Goal: Transaction & Acquisition: Purchase product/service

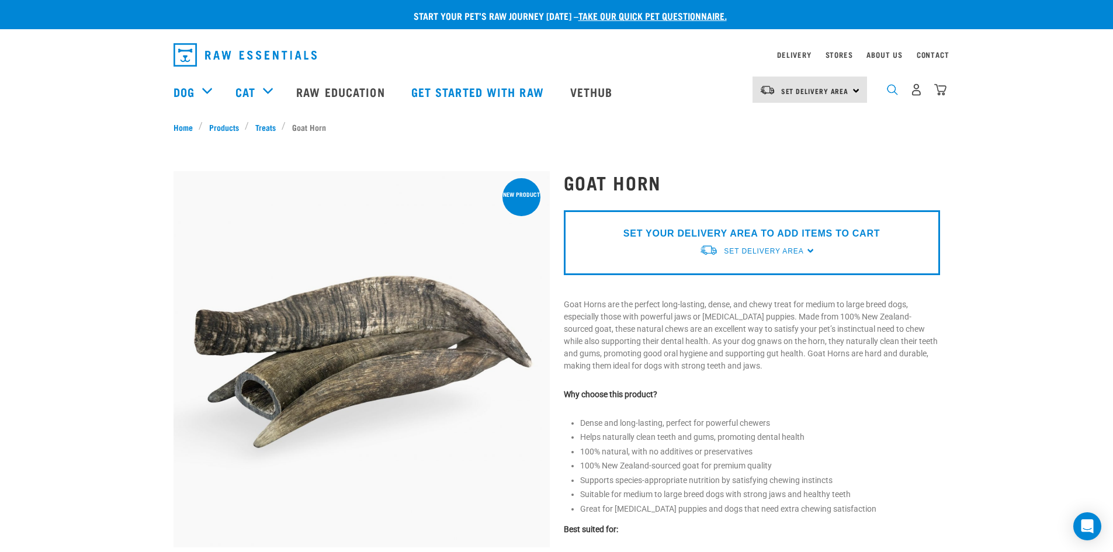
click at [891, 91] on img "dropdown navigation" at bounding box center [892, 89] width 11 height 11
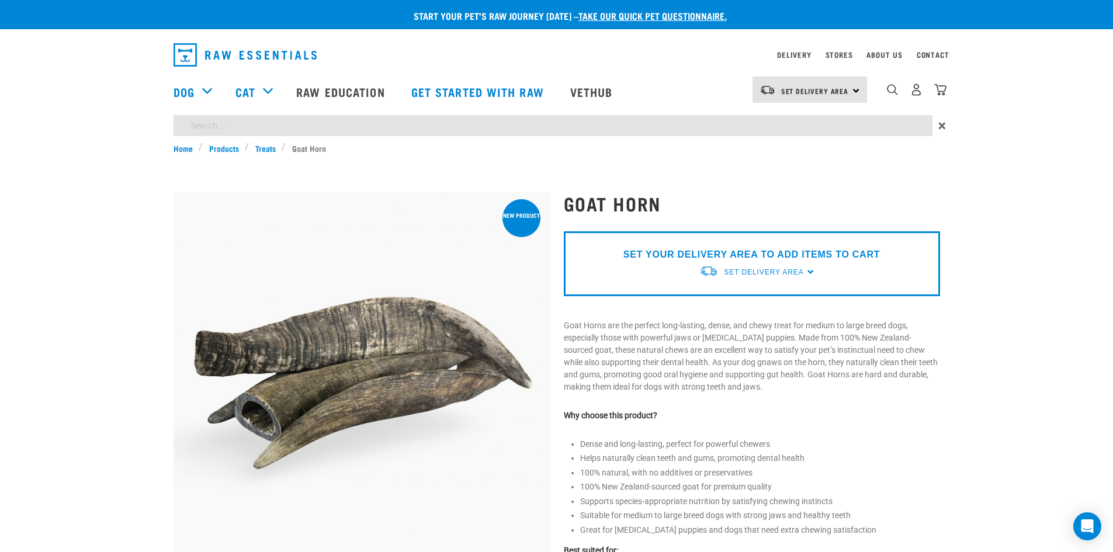
click at [306, 130] on div "Start your pet’s raw journey [DATE] – take our quick pet questionnaire. Deliver…" at bounding box center [556, 527] width 1113 height 1055
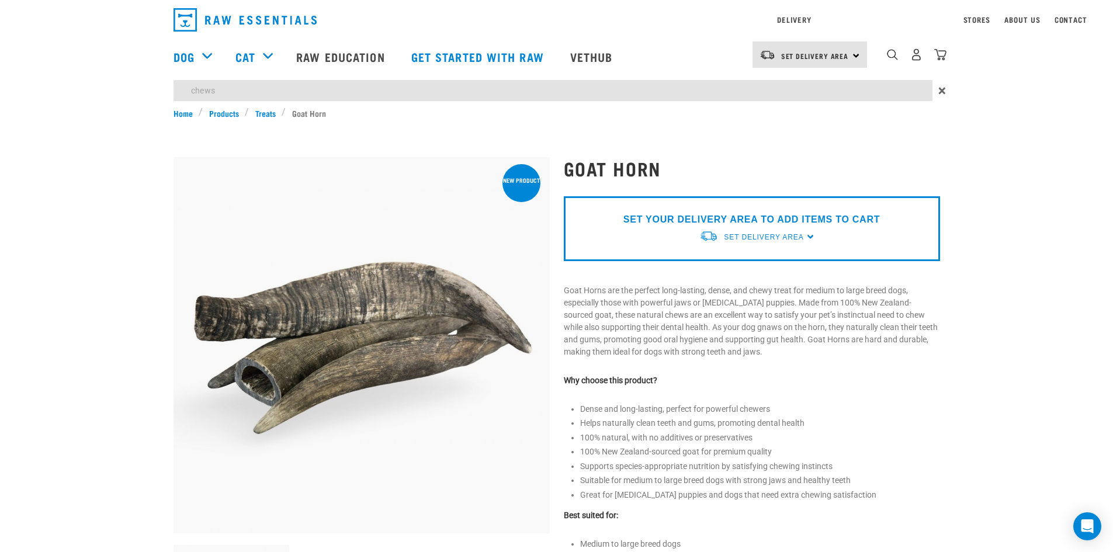
type input "chews"
